Goal: Information Seeking & Learning: Check status

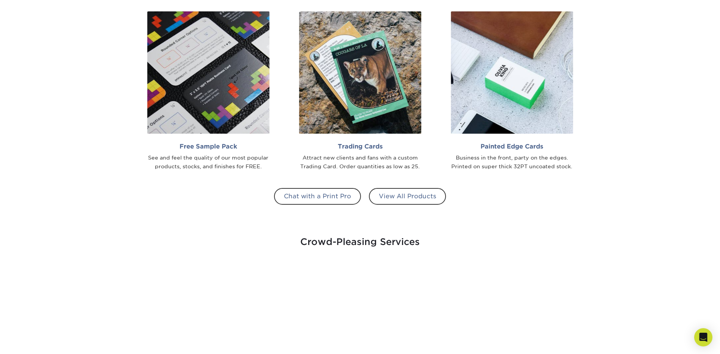
scroll to position [797, 0]
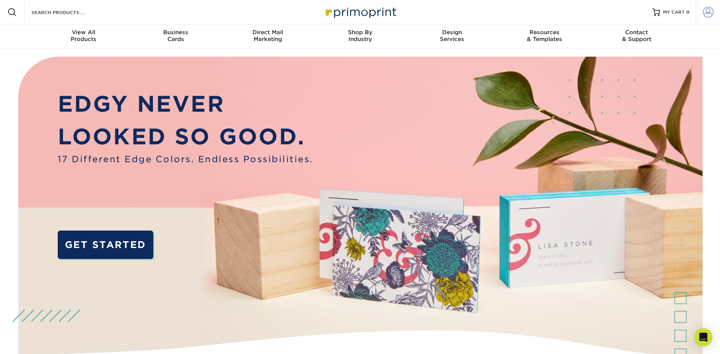
click at [708, 15] on span at bounding box center [708, 12] width 11 height 11
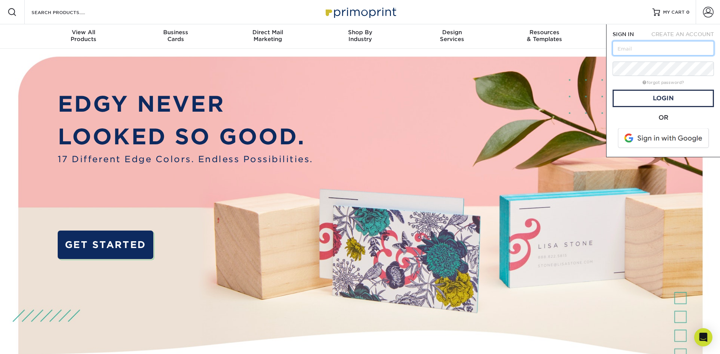
type input "[EMAIL_ADDRESS][DOMAIN_NAME]"
click at [681, 95] on link "Login" at bounding box center [663, 98] width 101 height 17
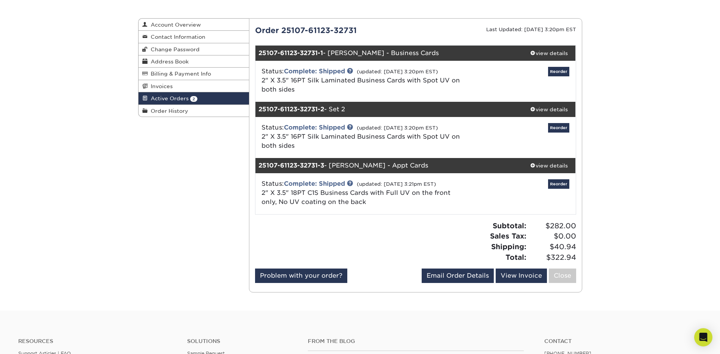
scroll to position [76, 0]
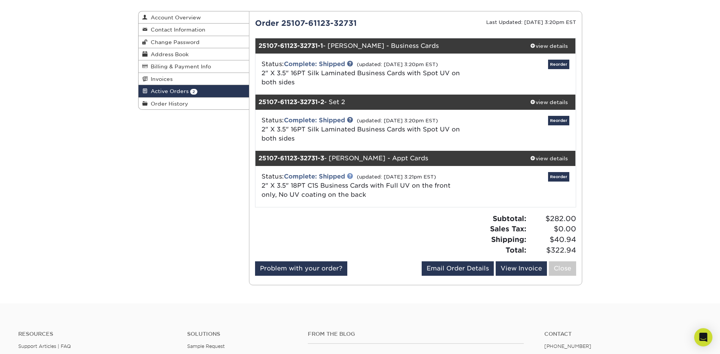
click at [352, 174] on link at bounding box center [350, 176] width 6 height 6
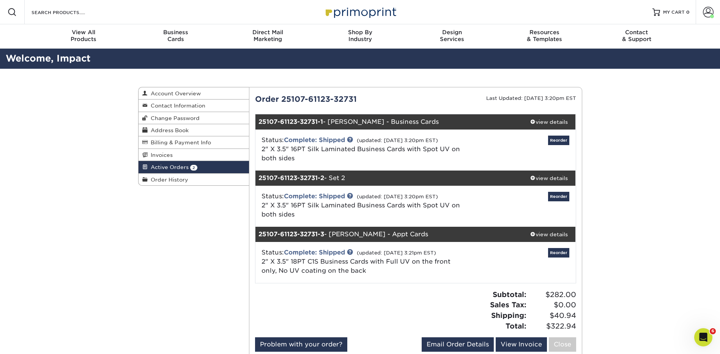
scroll to position [0, 0]
click at [351, 141] on link at bounding box center [350, 139] width 6 height 6
click at [333, 250] on link "Complete: Shipped" at bounding box center [314, 252] width 61 height 7
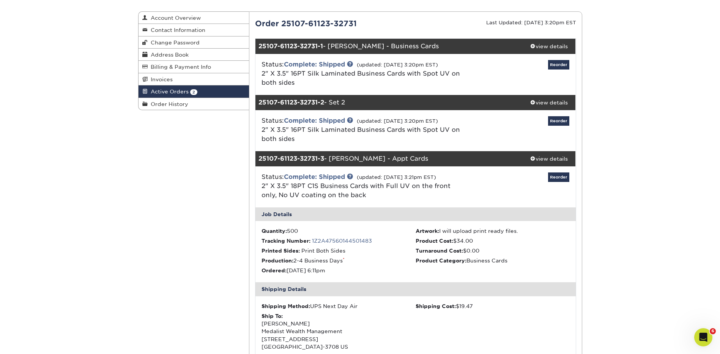
scroll to position [76, 0]
click at [342, 241] on link "1Z2A47560144501483" at bounding box center [342, 240] width 60 height 6
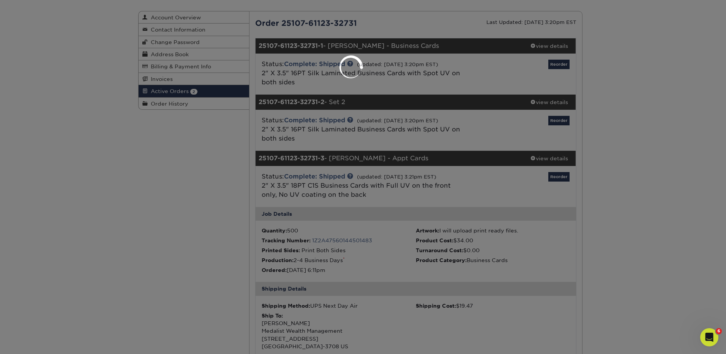
click at [226, 208] on div at bounding box center [363, 177] width 726 height 354
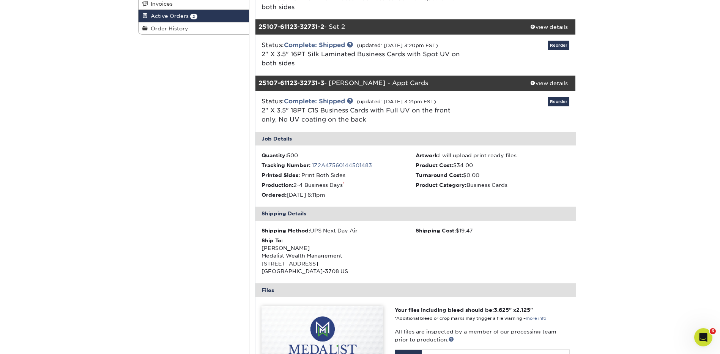
scroll to position [152, 0]
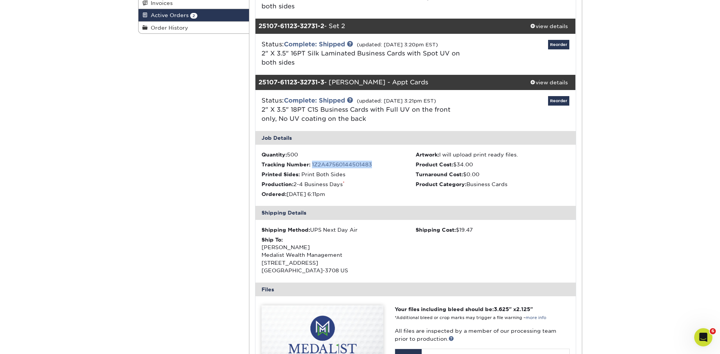
drag, startPoint x: 379, startPoint y: 164, endPoint x: 312, endPoint y: 168, distance: 66.2
click at [312, 168] on li "Tracking Number: 1Z2A47560144501483" at bounding box center [339, 165] width 154 height 8
copy link "1Z2A47560144501483"
click at [177, 207] on div "Active Orders Account Overview Contact Information Change Password Address Book…" at bounding box center [361, 241] width 456 height 648
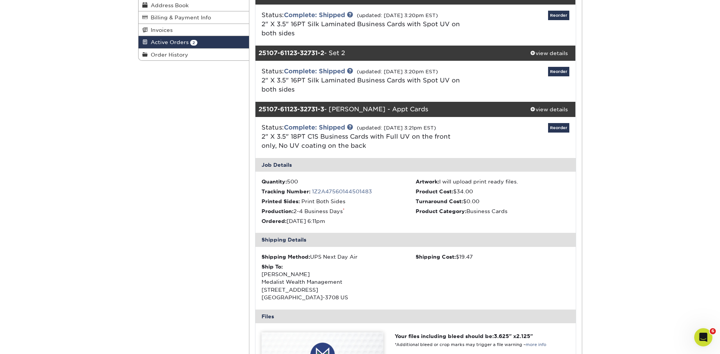
scroll to position [114, 0]
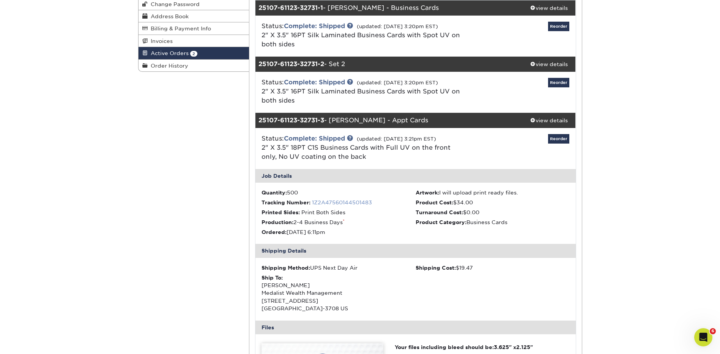
click at [324, 202] on link "1Z2A47560144501483" at bounding box center [342, 202] width 60 height 6
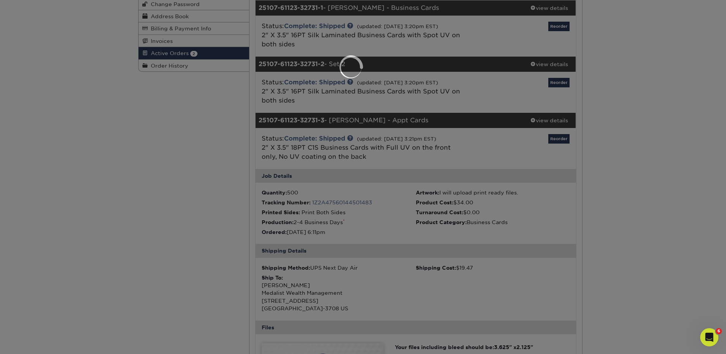
click at [193, 197] on div at bounding box center [363, 177] width 726 height 354
